Goal: Information Seeking & Learning: Learn about a topic

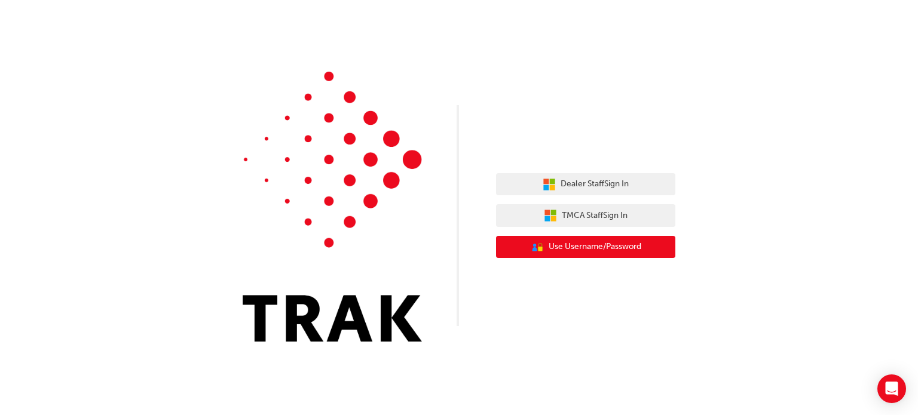
click at [586, 252] on span "Use Username/Password" at bounding box center [595, 247] width 93 height 14
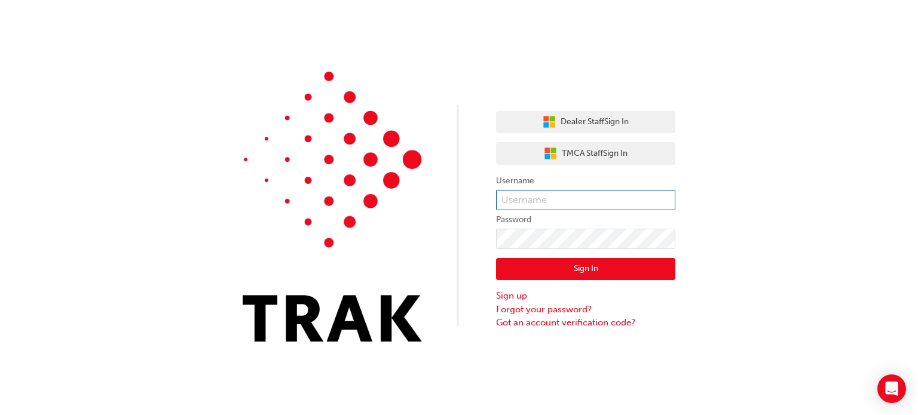
click at [592, 197] on input "text" at bounding box center [585, 200] width 179 height 20
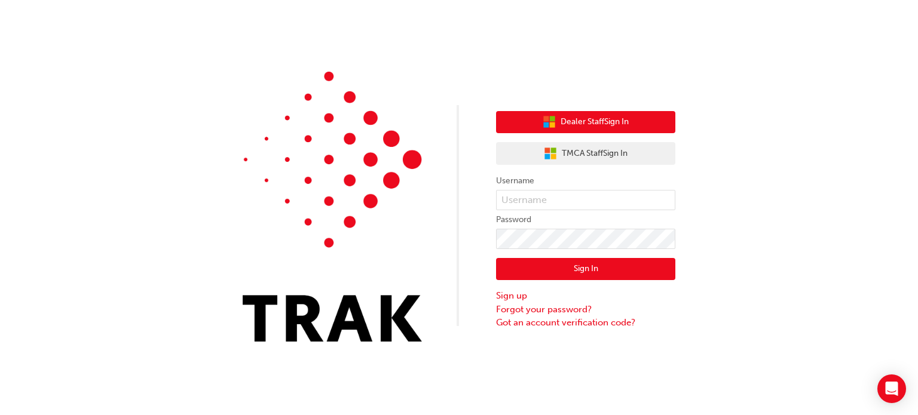
click at [605, 112] on button "Dealer Staff Sign In" at bounding box center [585, 122] width 179 height 23
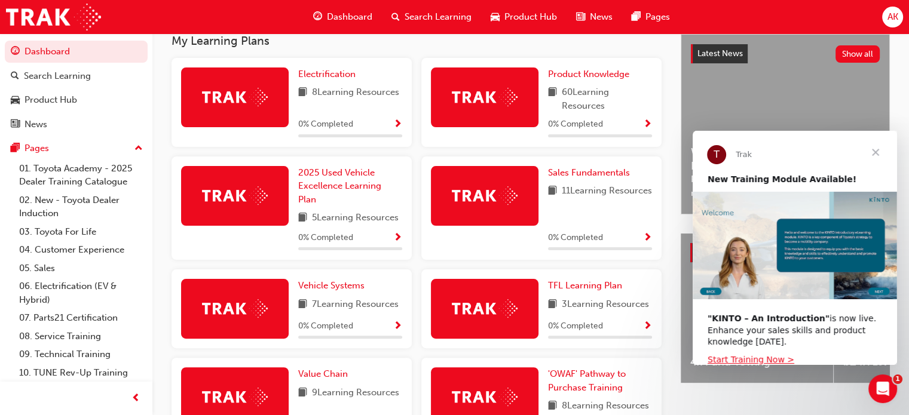
scroll to position [261, 0]
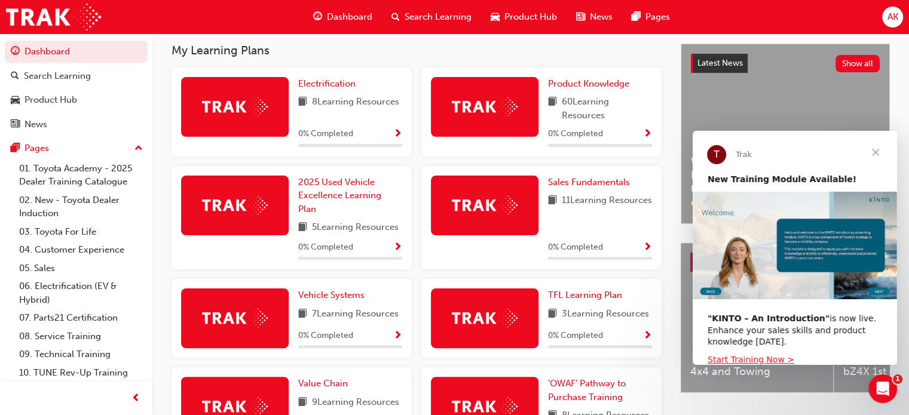
click at [396, 135] on span "Show Progress" at bounding box center [397, 134] width 9 height 11
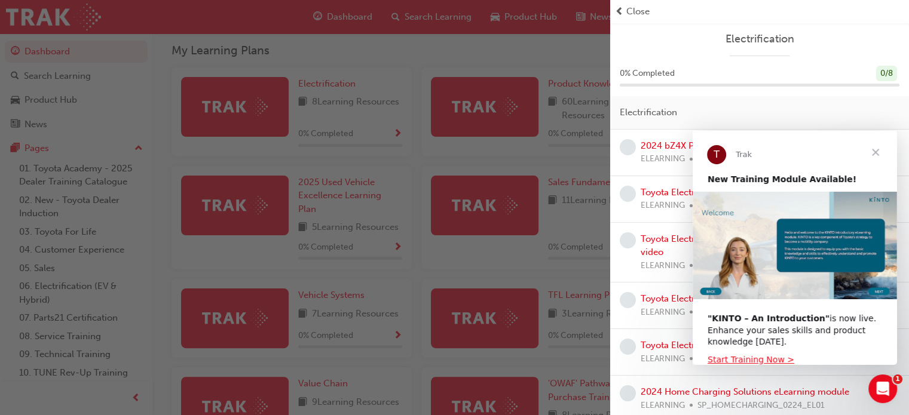
click at [620, 151] on span "Close" at bounding box center [875, 152] width 43 height 43
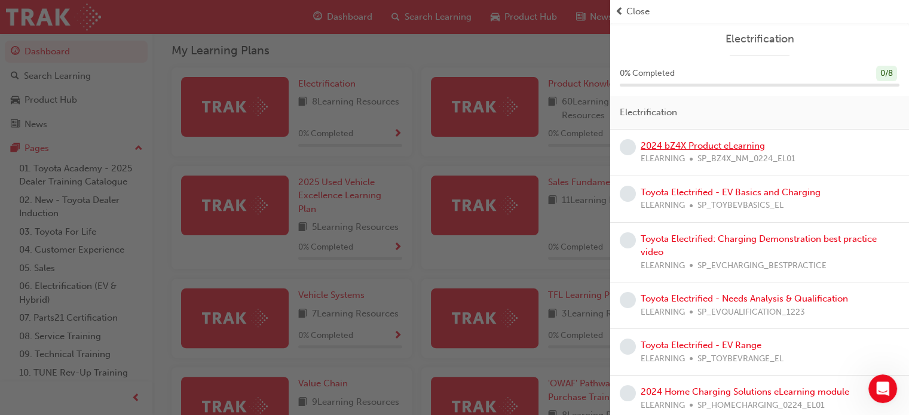
click at [620, 147] on link "2024 bZ4X Product eLearning" at bounding box center [703, 145] width 124 height 11
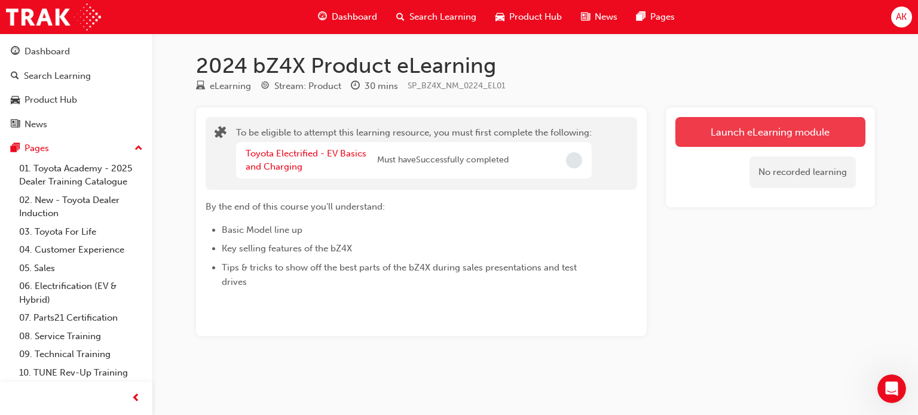
click at [620, 132] on button "Launch eLearning module" at bounding box center [770, 132] width 190 height 30
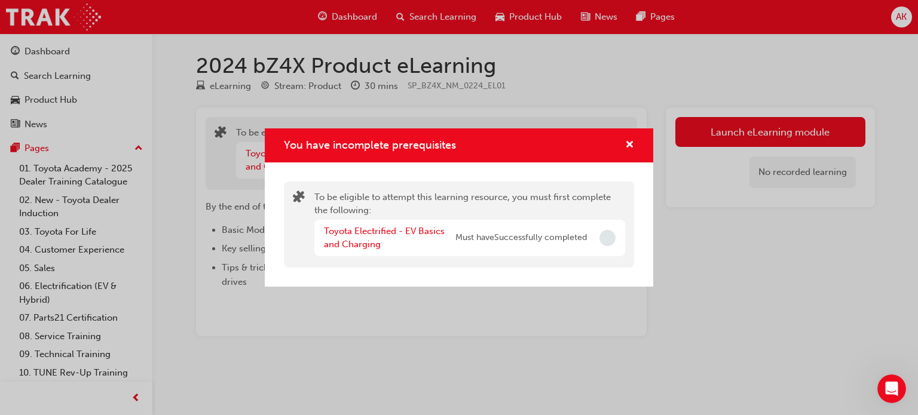
click at [610, 236] on span "Incomplete" at bounding box center [608, 238] width 16 height 16
click at [400, 234] on link "Toyota Electrified - EV Basics and Charging" at bounding box center [384, 238] width 121 height 25
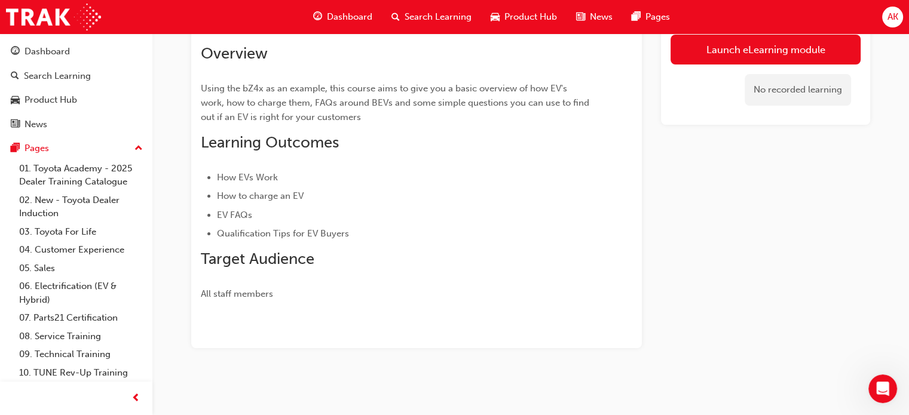
scroll to position [81, 0]
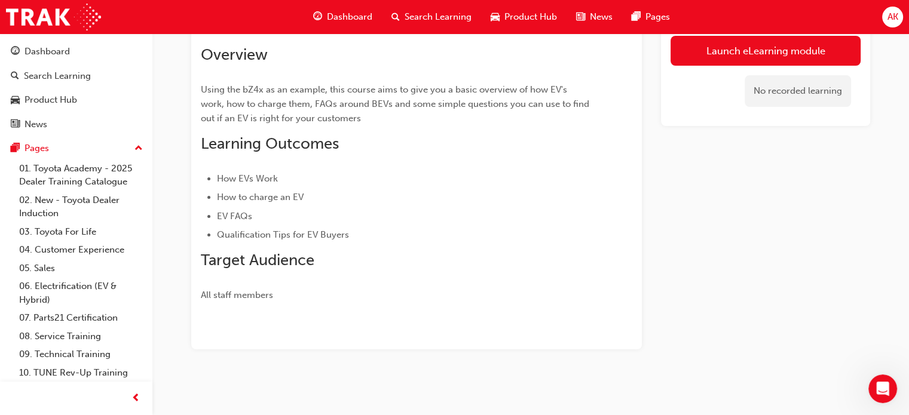
click at [395, 241] on li "Qualification Tips for EV Buyers" at bounding box center [403, 235] width 372 height 14
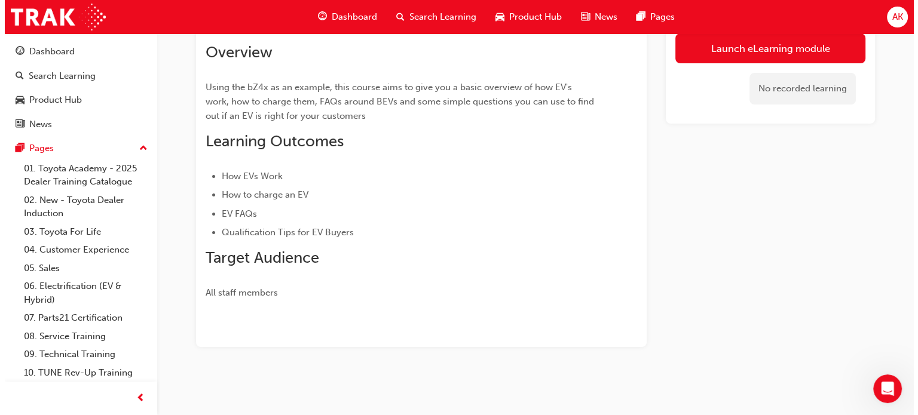
scroll to position [0, 0]
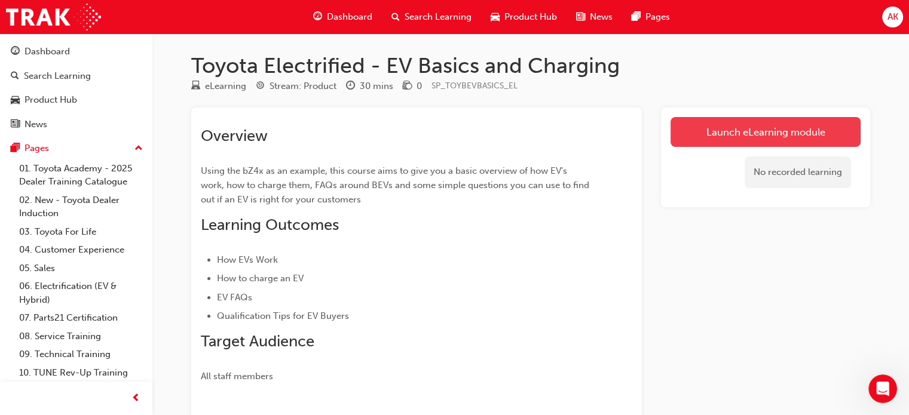
click at [620, 127] on link "Launch eLearning module" at bounding box center [766, 132] width 190 height 30
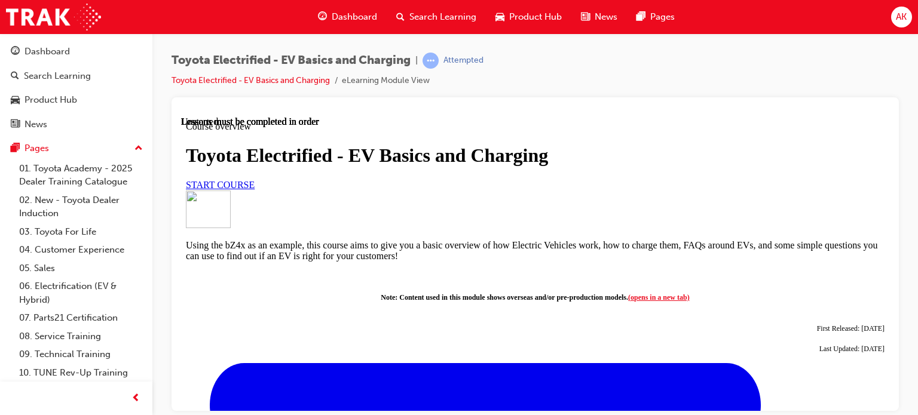
click at [255, 189] on link "START COURSE" at bounding box center [220, 184] width 69 height 10
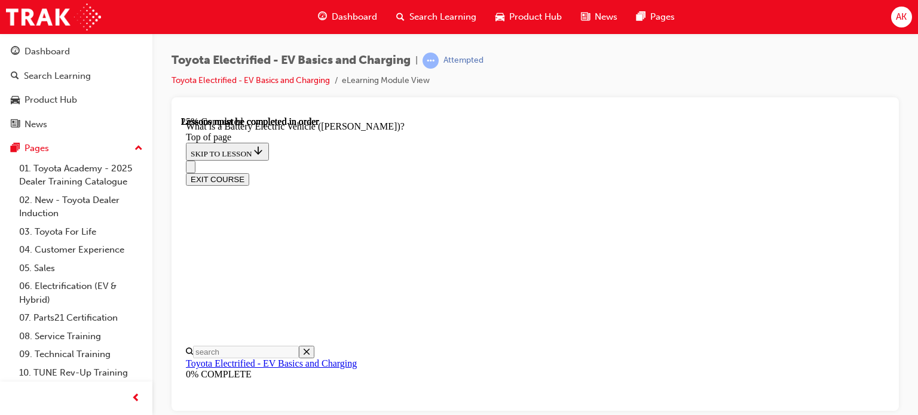
scroll to position [490, 0]
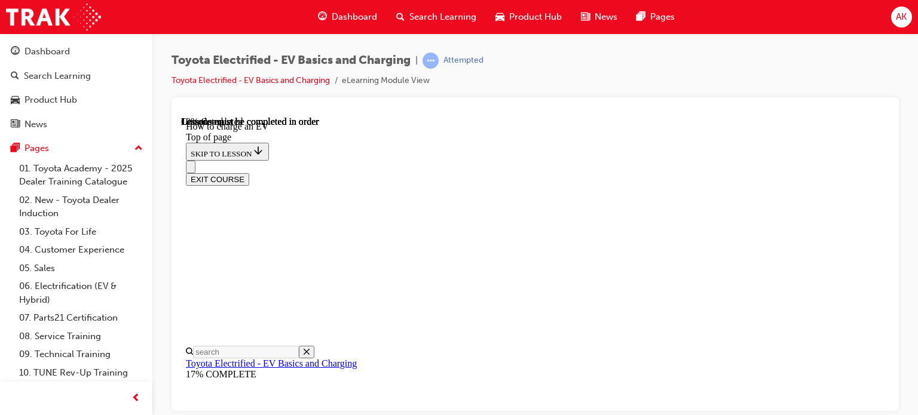
scroll to position [148, 0]
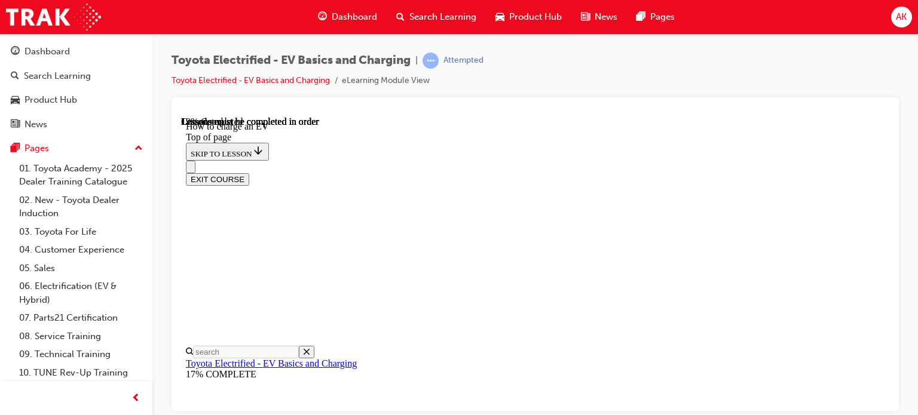
scroll to position [901, 0]
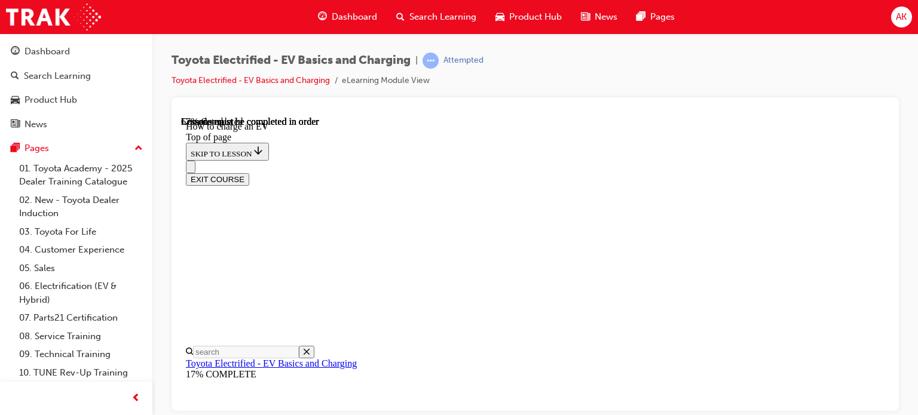
drag, startPoint x: 423, startPoint y: 179, endPoint x: 744, endPoint y: 217, distance: 323.2
